Goal: Information Seeking & Learning: Check status

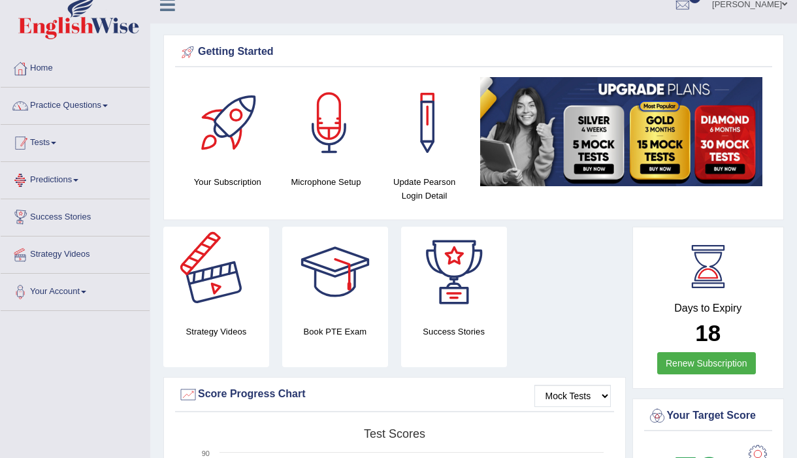
click at [102, 99] on link "Practice Questions" at bounding box center [75, 104] width 149 height 33
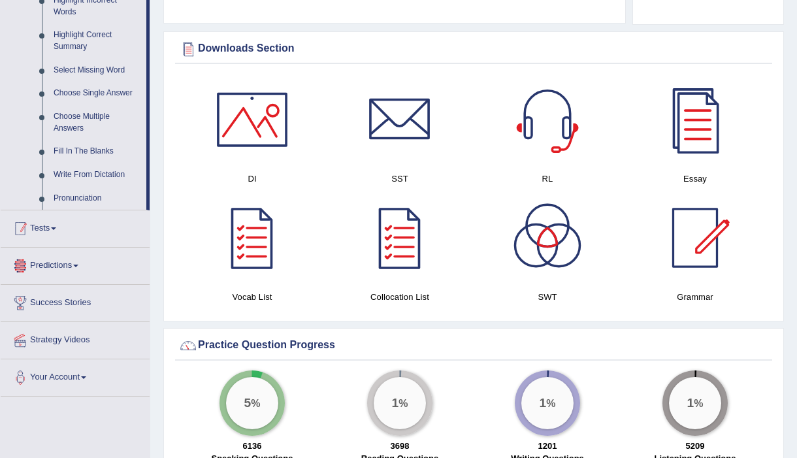
click at [64, 235] on link "Tests" at bounding box center [75, 226] width 149 height 33
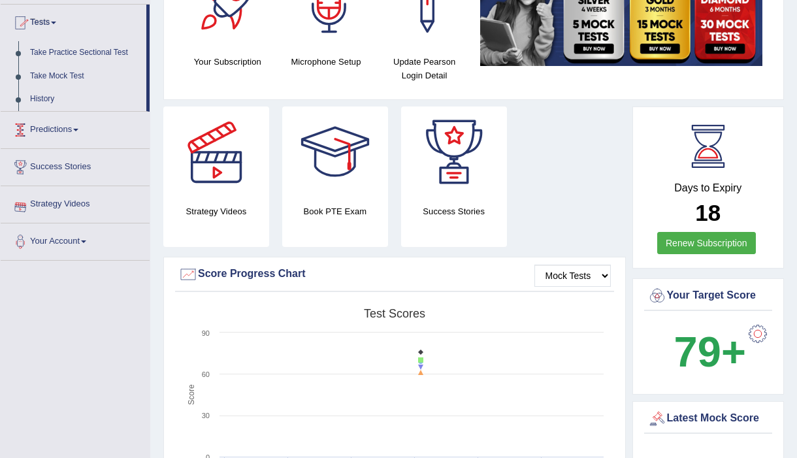
scroll to position [129, 0]
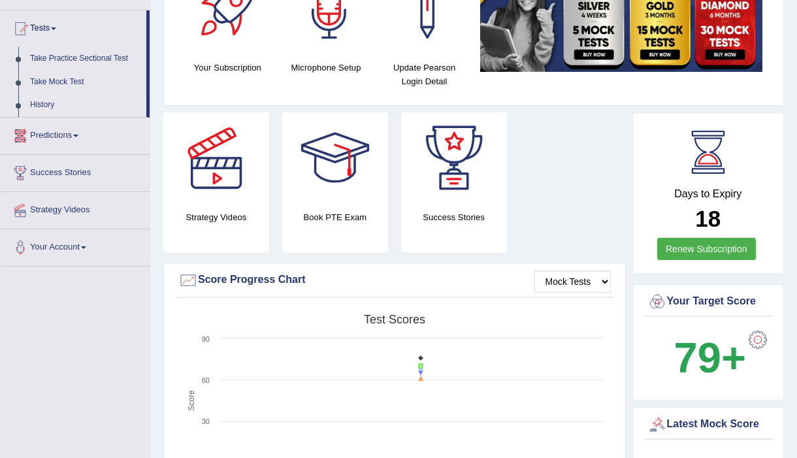
click at [49, 101] on link "History" at bounding box center [85, 105] width 122 height 24
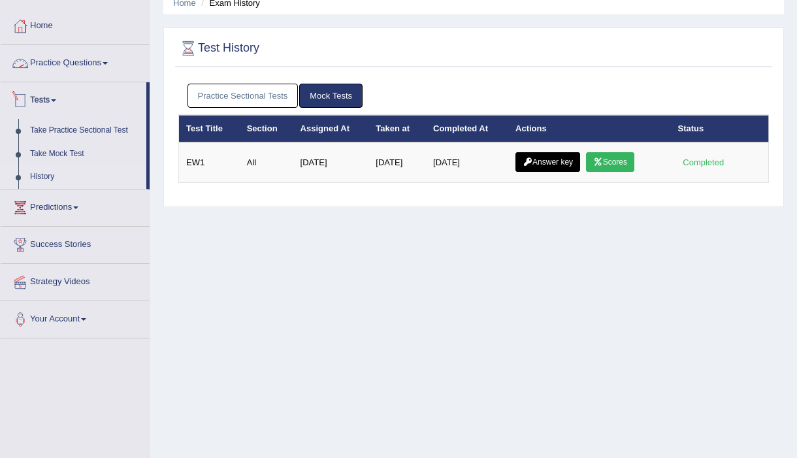
scroll to position [72, 0]
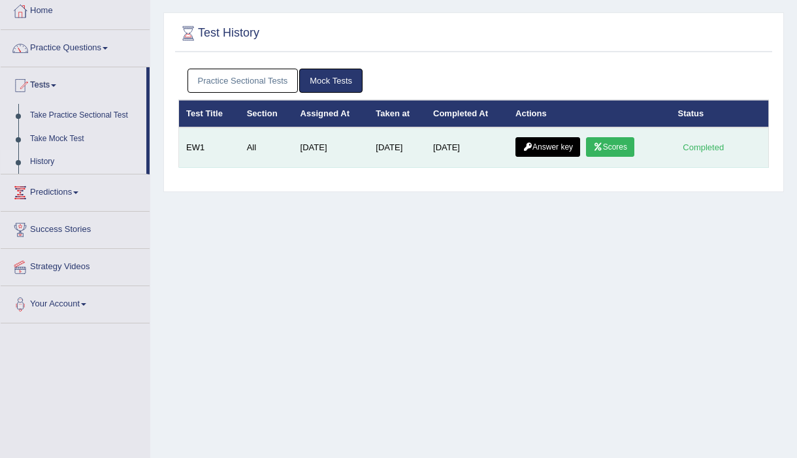
click at [548, 142] on link "Answer key" at bounding box center [548, 147] width 65 height 20
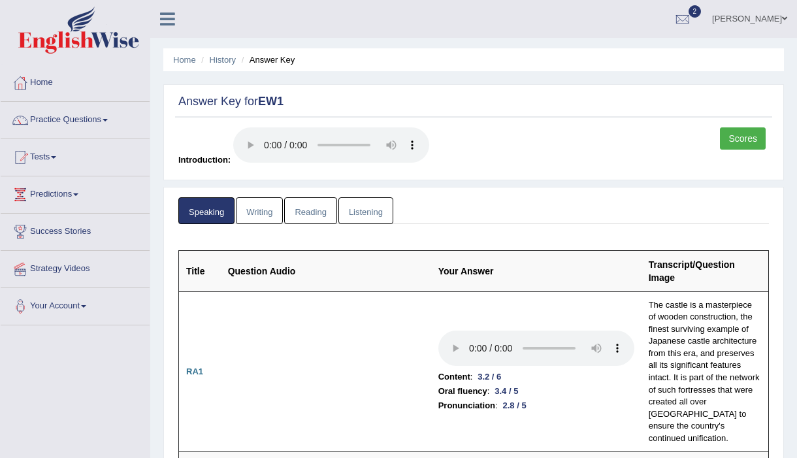
click at [259, 204] on link "Writing" at bounding box center [259, 210] width 47 height 27
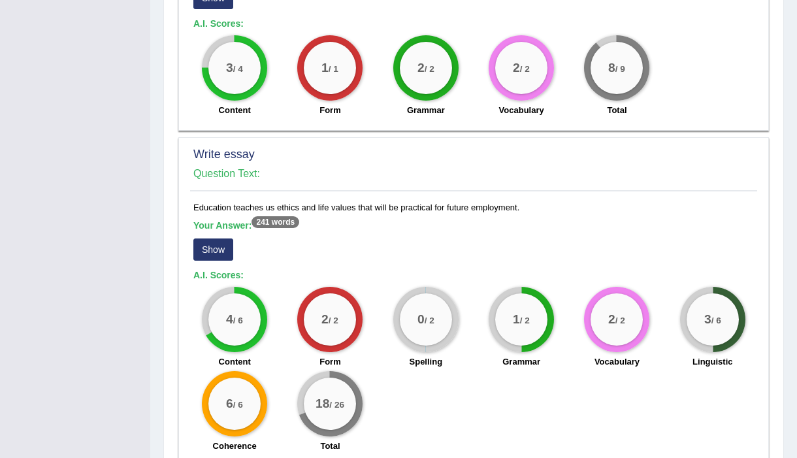
scroll to position [1079, 0]
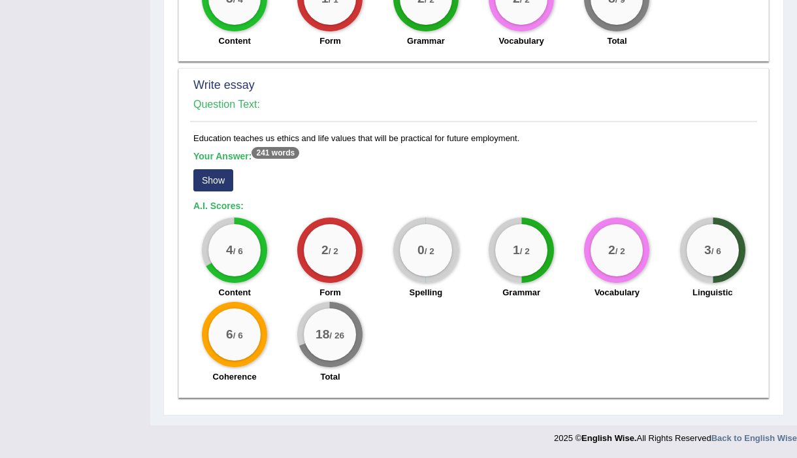
click at [211, 180] on button "Show" at bounding box center [213, 180] width 40 height 22
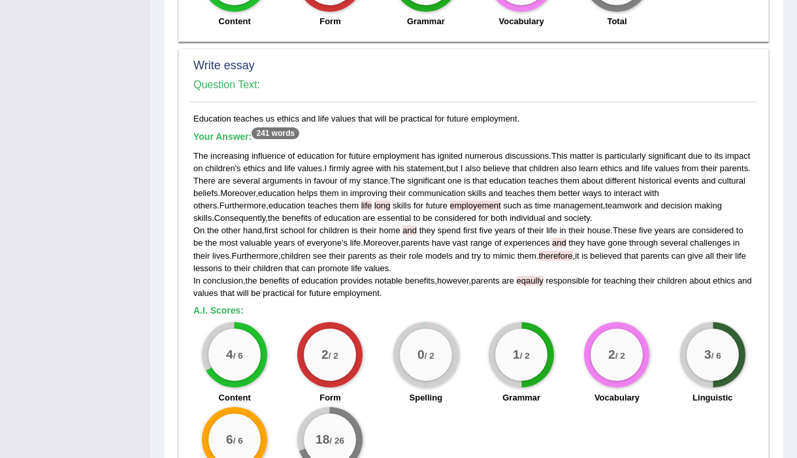
scroll to position [1078, 0]
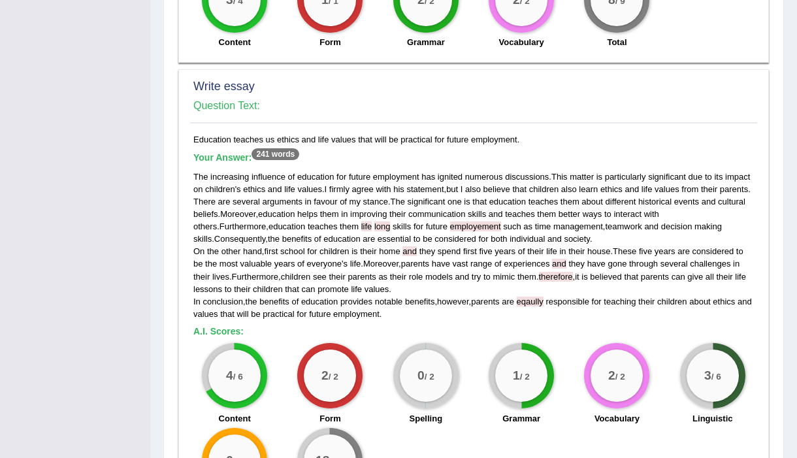
drag, startPoint x: 193, startPoint y: 141, endPoint x: 533, endPoint y: 145, distance: 339.9
click at [533, 145] on div "Education teaches us ethics and life values that will be practical for future e…" at bounding box center [473, 324] width 567 height 383
copy div "Education teaches us ethics and life values that will be practical for future e…"
